Goal: Information Seeking & Learning: Learn about a topic

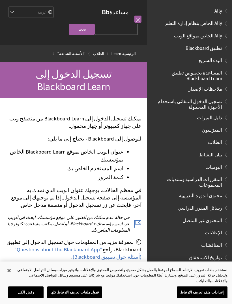
click at [217, 47] on span "تطبيق Blackboard" at bounding box center [204, 47] width 36 height 8
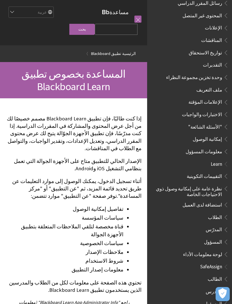
scroll to position [204, 0]
click at [220, 200] on span "استضافة لدى العميل" at bounding box center [202, 204] width 40 height 8
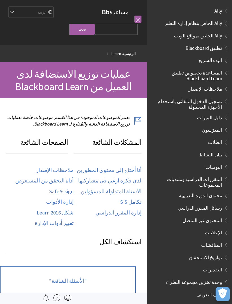
scroll to position [338, 0]
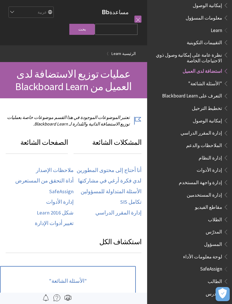
click at [215, 202] on ul "التقييمات التكوينية نظرة عامة على إمكانية وصول ذوي الاحتياجات الخاصة استضافة لد…" at bounding box center [189, 149] width 78 height 223
click at [214, 214] on span "الطلاب" at bounding box center [215, 218] width 14 height 8
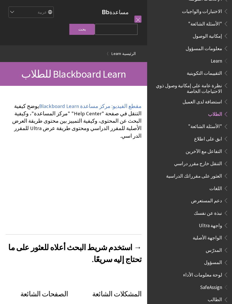
click at [125, 35] on input "Search Query" at bounding box center [116, 29] width 43 height 11
type input "ثقافة"
click at [89, 33] on input "بحث" at bounding box center [81, 29] width 25 height 11
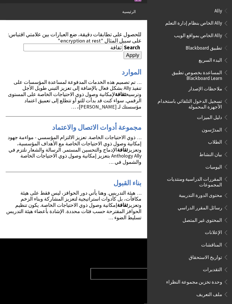
scroll to position [18, 0]
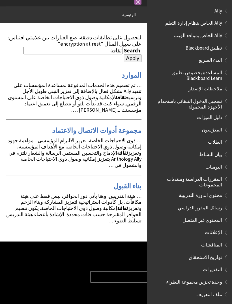
click at [124, 54] on input "Apply" at bounding box center [133, 58] width 18 height 8
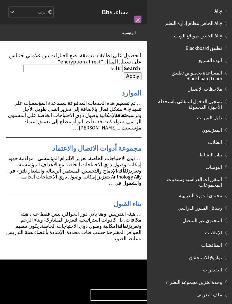
click at [124, 72] on input "Apply" at bounding box center [133, 76] width 18 height 8
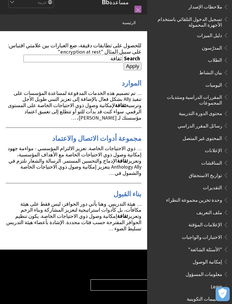
scroll to position [102, 0]
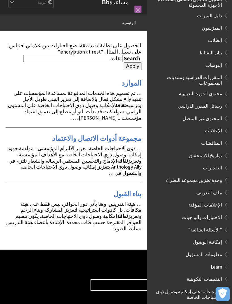
click at [218, 101] on span "رسائل المقرر الدراسي" at bounding box center [200, 105] width 44 height 8
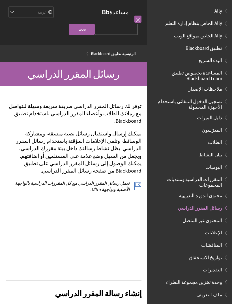
click at [203, 174] on span "المقررات الدراسية ومنتديات المجموعات" at bounding box center [188, 180] width 68 height 13
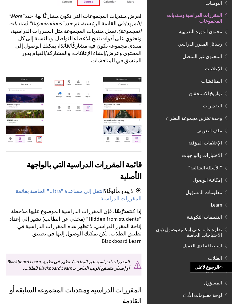
scroll to position [350, 0]
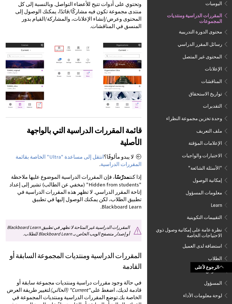
click at [40, 153] on link "انتقل إلى مساعدة "Ultra" الخاصة بقائمة المقررات الدراسية" at bounding box center [79, 160] width 126 height 14
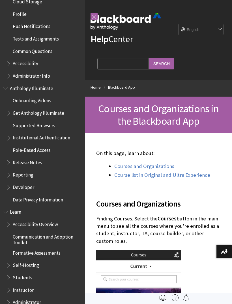
scroll to position [285, 0]
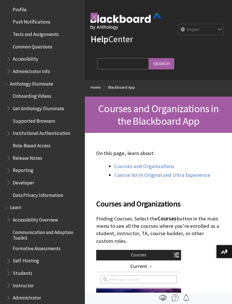
click at [129, 163] on link "Courses and Organizations" at bounding box center [144, 166] width 60 height 7
click at [110, 87] on link "Blackboard App" at bounding box center [121, 87] width 27 height 7
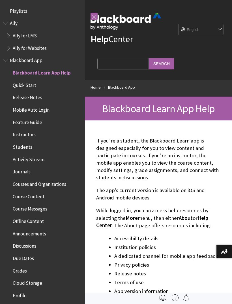
scroll to position [59, 0]
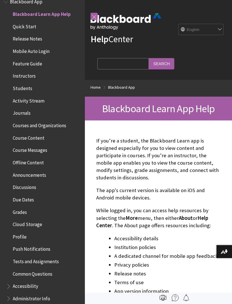
click at [111, 87] on link "Blackboard App" at bounding box center [121, 87] width 27 height 7
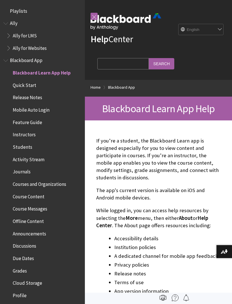
scroll to position [59, 0]
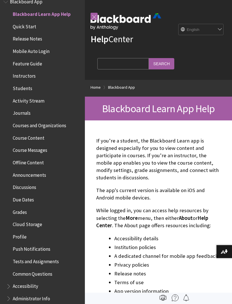
click at [202, 31] on select "English عربية Català Cymraeg Deutsch Español Suomi Français עברית Italiano 日本語 …" at bounding box center [200, 29] width 45 height 11
select select "/ar-sa/Blackboard_App"
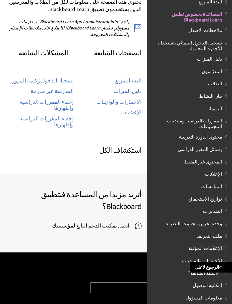
scroll to position [280, 0]
click at [107, 99] on link "الاختبارات والواجبات" at bounding box center [118, 102] width 45 height 7
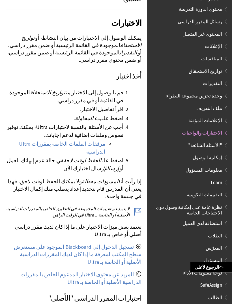
scroll to position [730, 0]
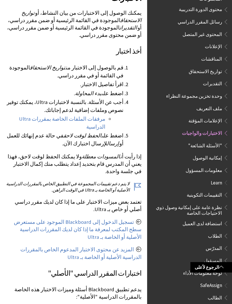
click at [46, 218] on link "تسجيل الدخول إلى Blackboard الموجود على مستعرض سطح المكتب لمعرفة ما إذا كان لدي…" at bounding box center [78, 228] width 128 height 21
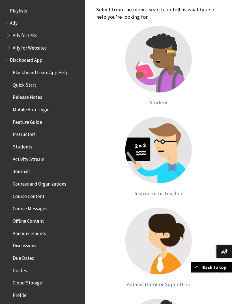
scroll to position [115, 0]
click at [143, 68] on img at bounding box center [158, 59] width 66 height 66
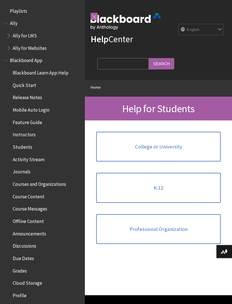
click at [121, 147] on link "College or University" at bounding box center [158, 147] width 124 height 30
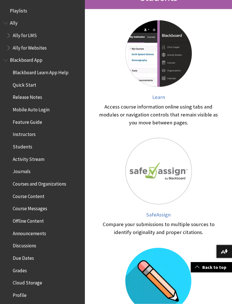
scroll to position [117, 0]
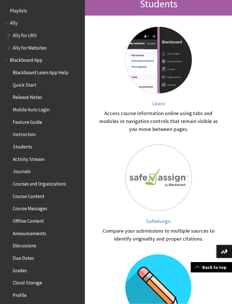
click at [165, 78] on img at bounding box center [158, 60] width 66 height 66
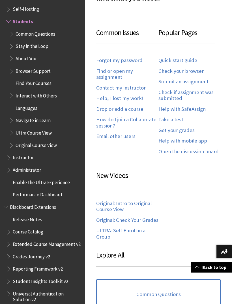
scroll to position [294, 0]
